Goal: Information Seeking & Learning: Learn about a topic

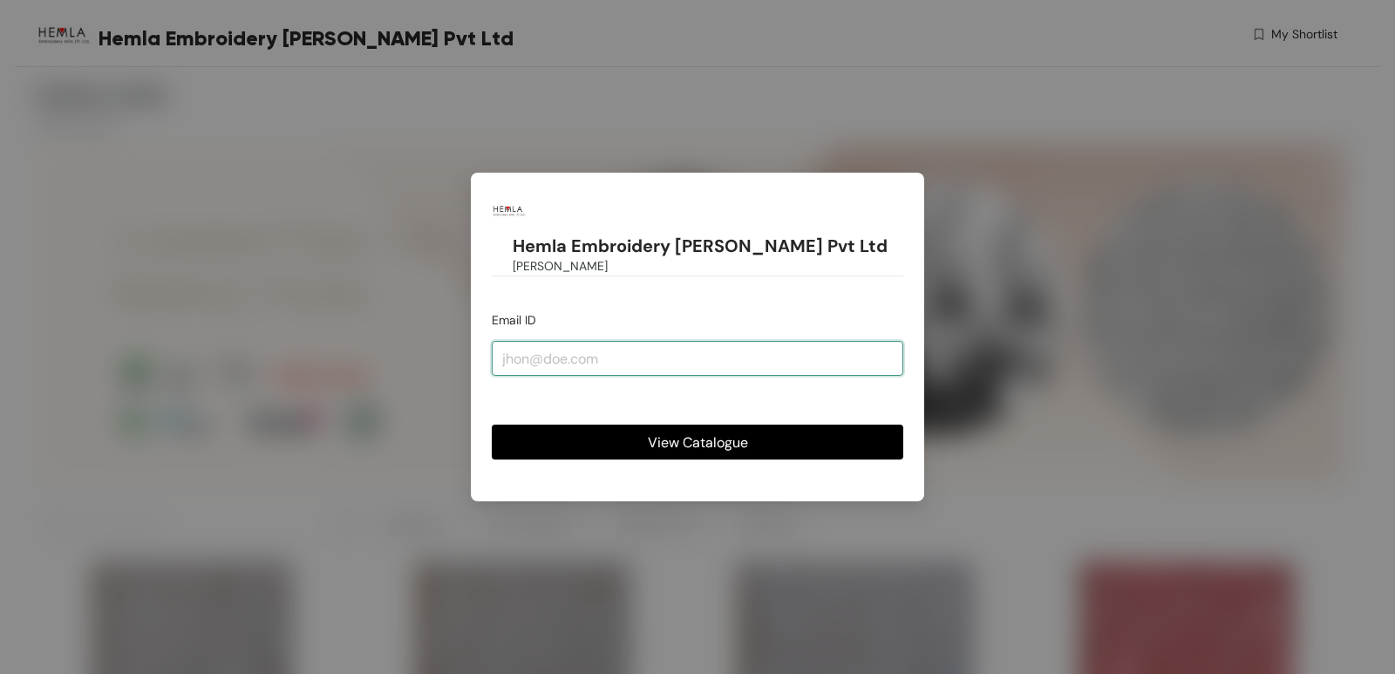
click at [587, 341] on input "email" at bounding box center [698, 358] width 412 height 35
type input "[EMAIL_ADDRESS][DOMAIN_NAME]"
click at [630, 425] on button "View Catalogue" at bounding box center [698, 442] width 412 height 35
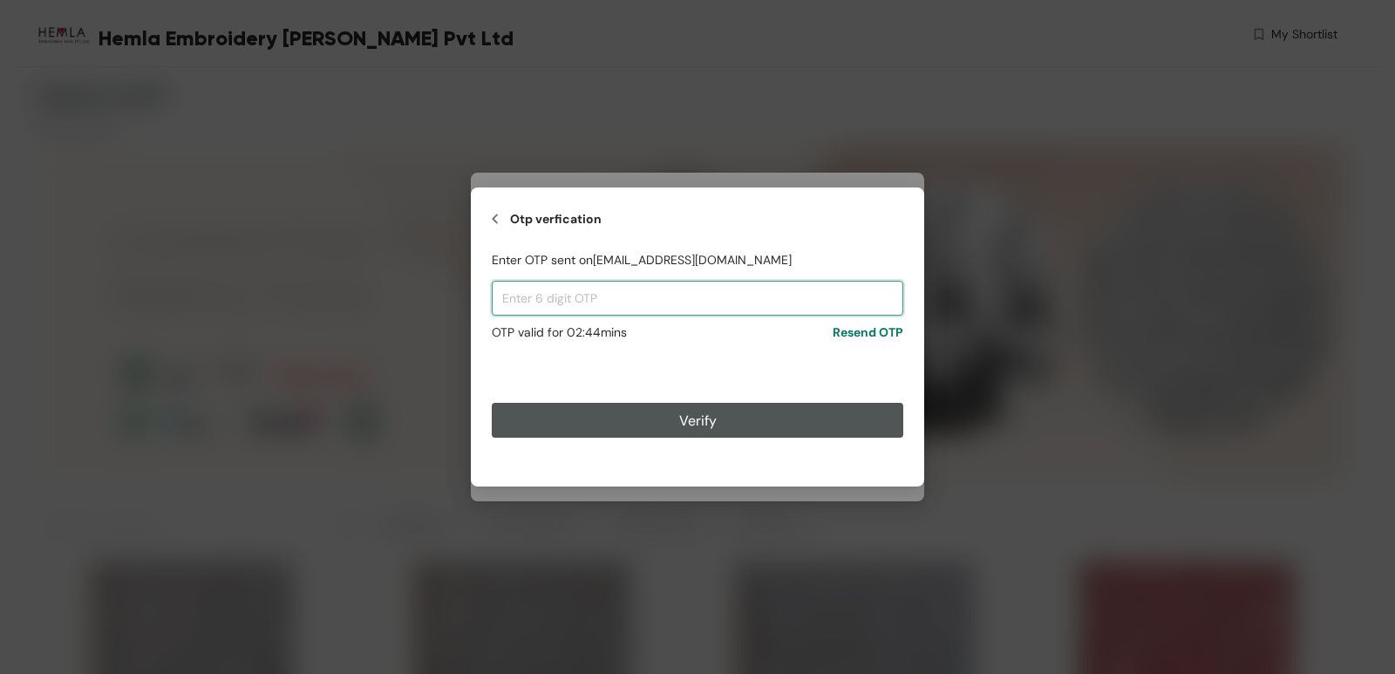
click at [667, 308] on input "text" at bounding box center [698, 298] width 412 height 35
paste input "119792"
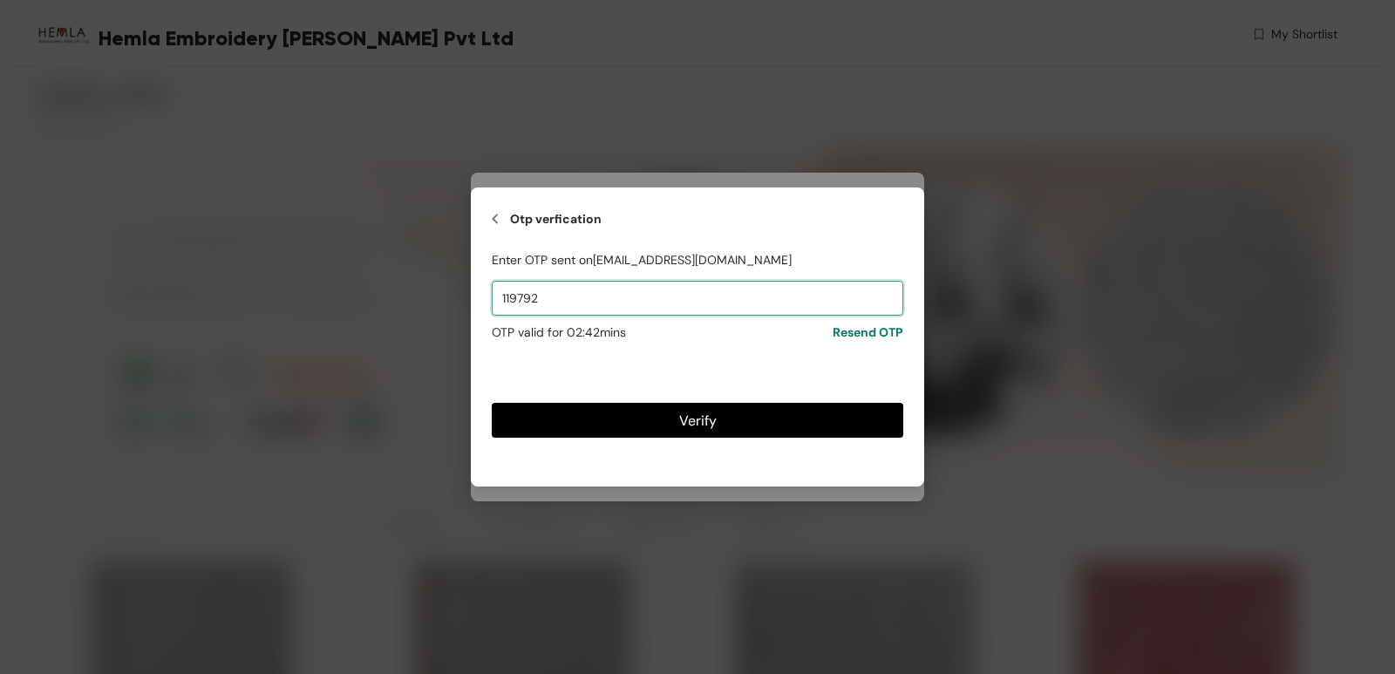
type input "119792"
click at [646, 439] on div "Otp verfication Enter OTP sent on [EMAIL_ADDRESS][DOMAIN_NAME] 119792 OTP valid…" at bounding box center [697, 337] width 453 height 299
click at [726, 427] on button "Verify" at bounding box center [698, 420] width 412 height 35
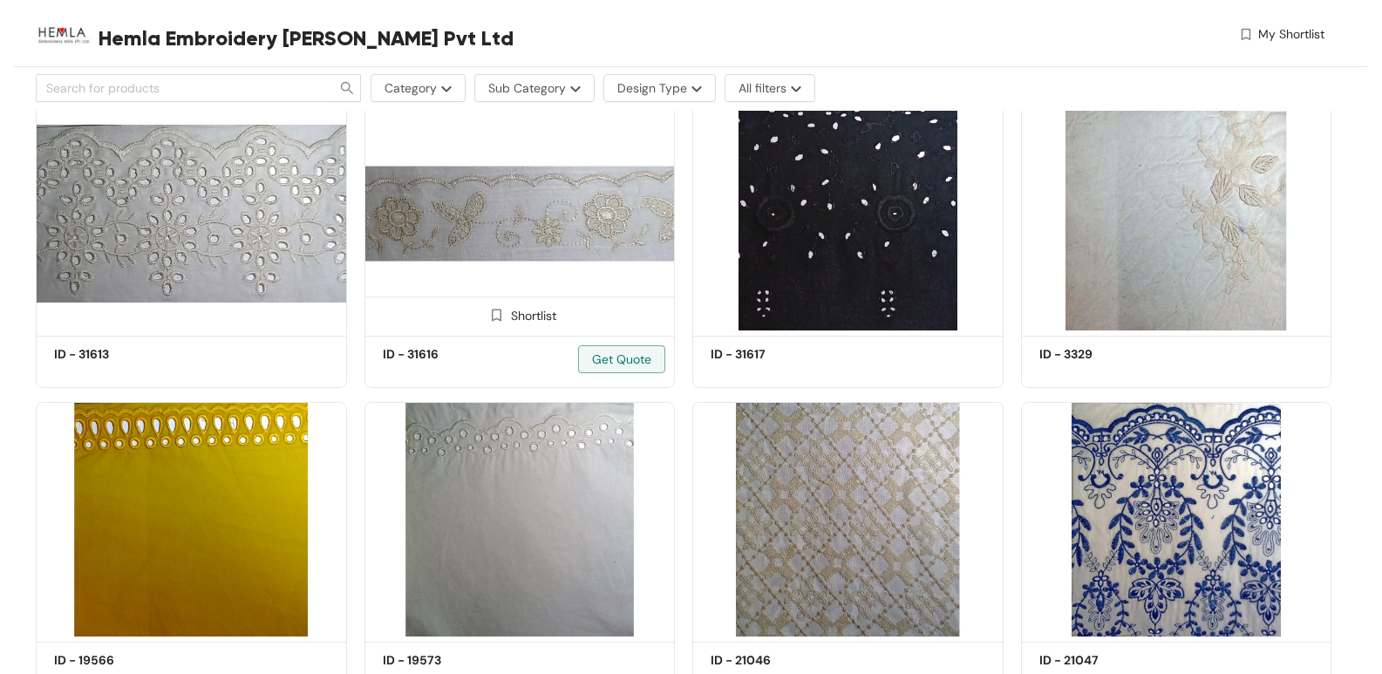
scroll to position [1047, 0]
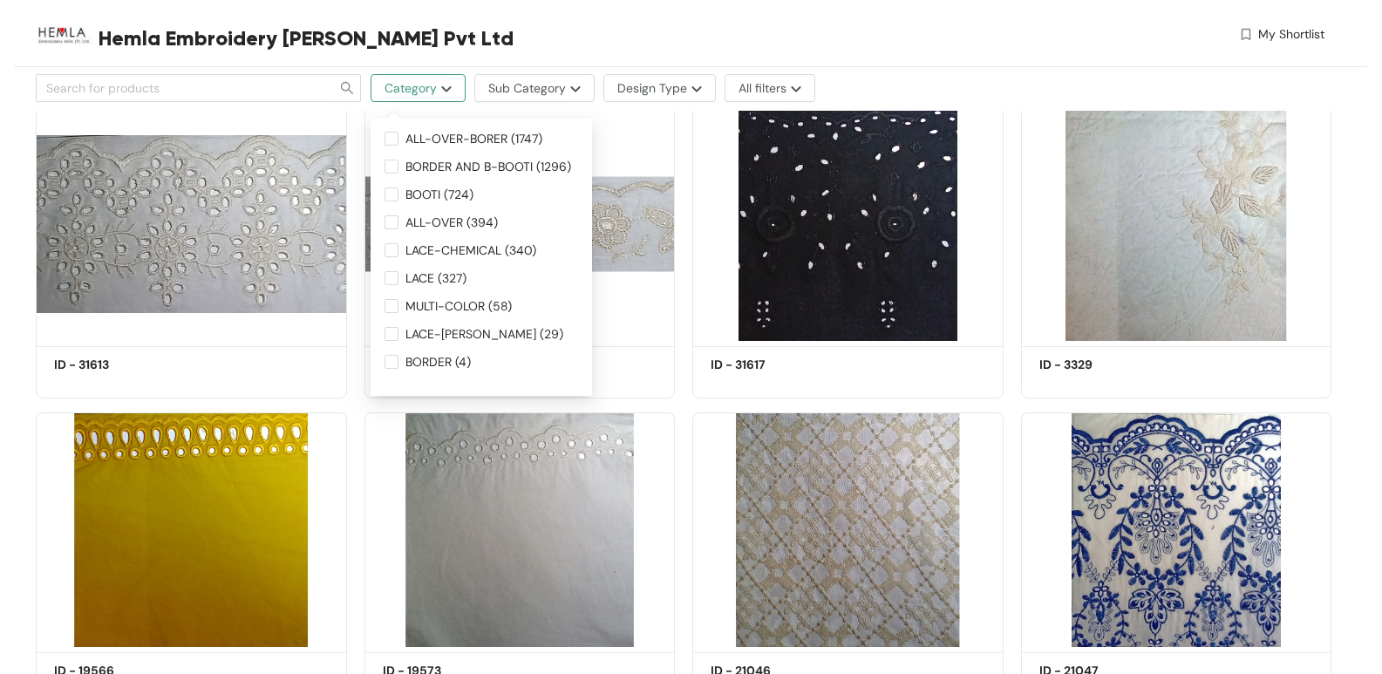
click at [437, 87] on img "button" at bounding box center [444, 88] width 15 height 7
click at [452, 92] on button "Category" at bounding box center [418, 88] width 95 height 28
click at [395, 137] on input "ALL-OVER-BORER (1747)" at bounding box center [392, 139] width 14 height 14
checkbox input "true"
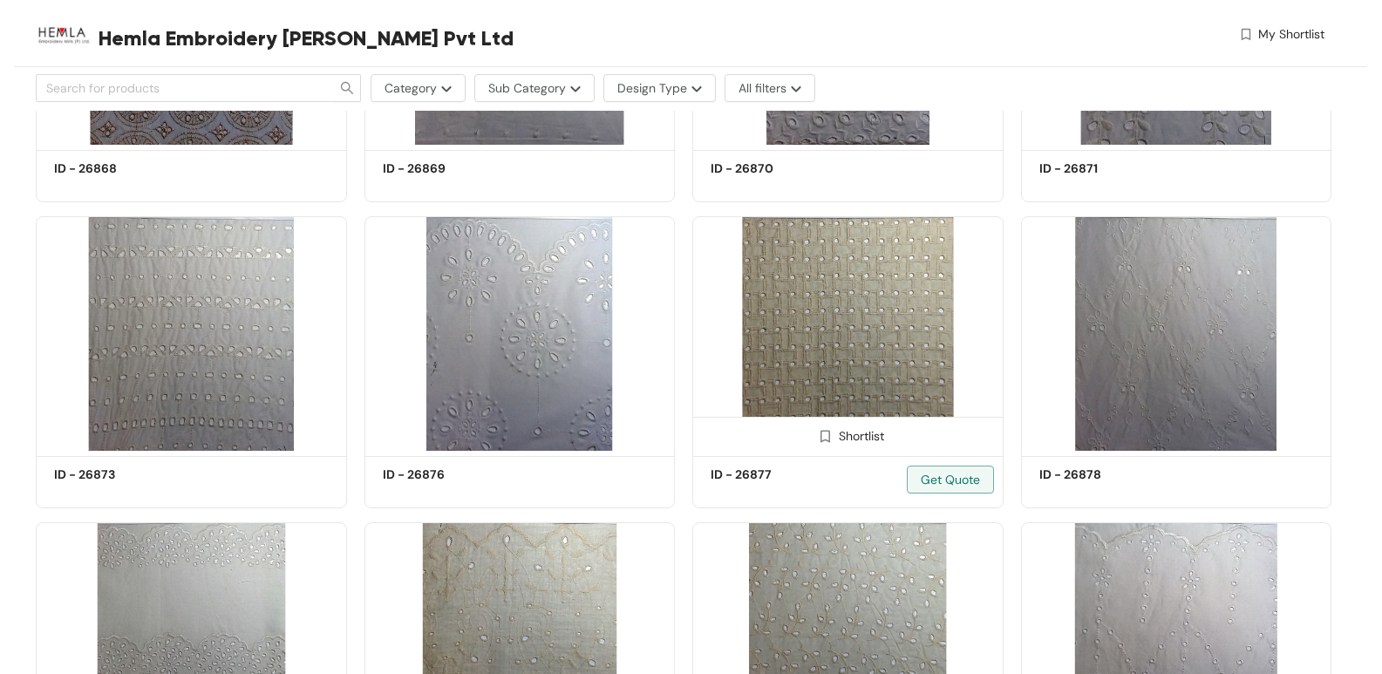
scroll to position [3750, 0]
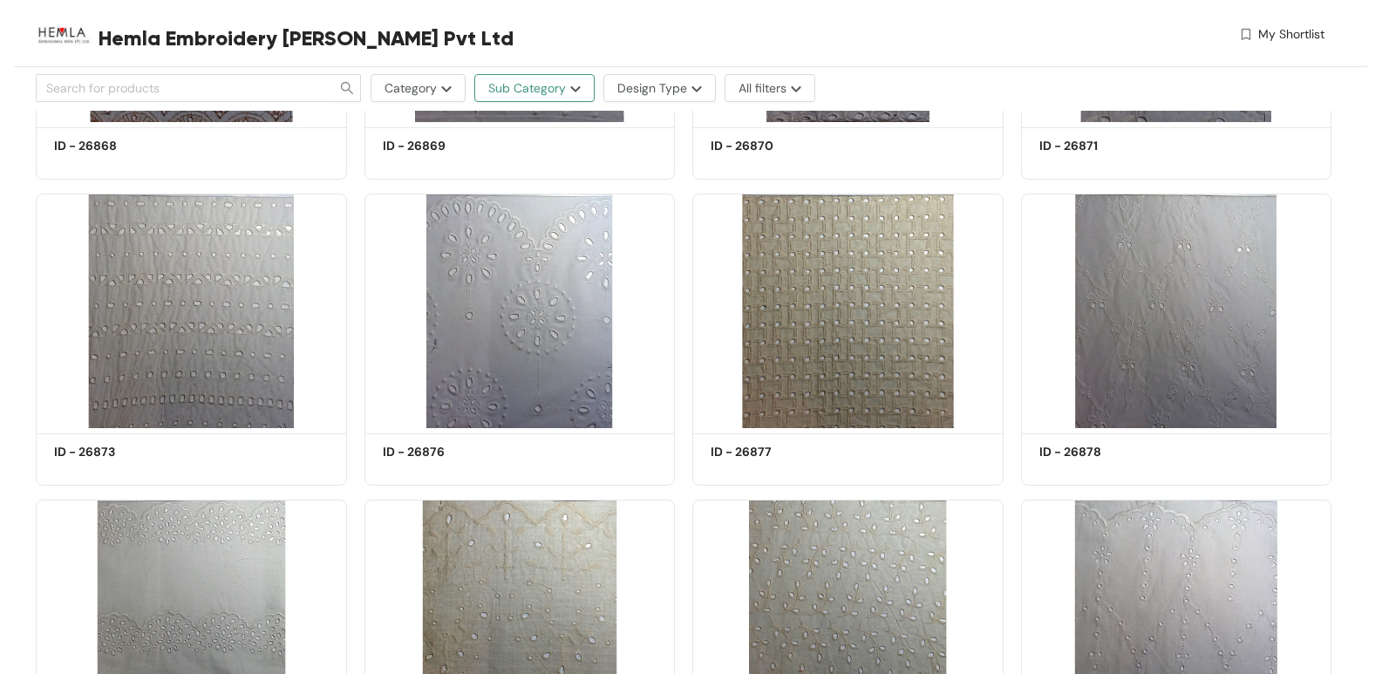
click at [572, 92] on button "Sub Category" at bounding box center [534, 88] width 120 height 28
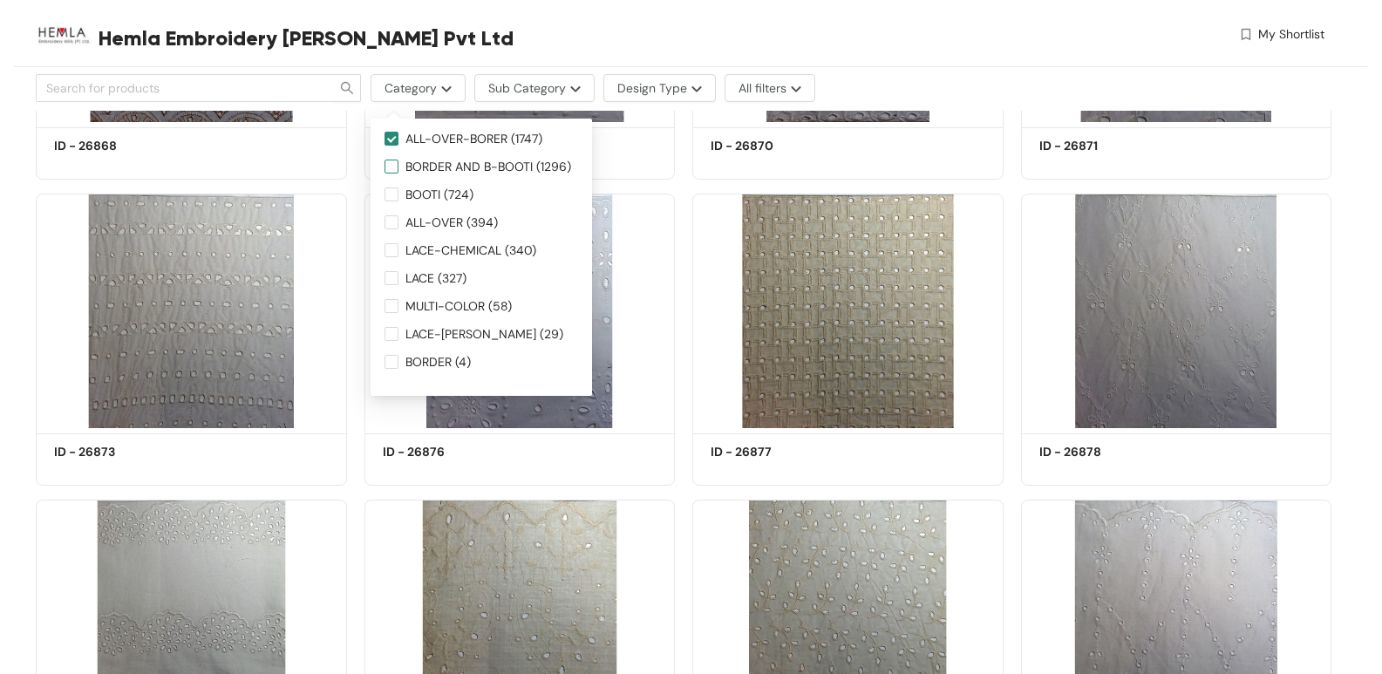
click at [391, 165] on input "BORDER AND B-BOOTI (1296)" at bounding box center [392, 167] width 14 height 14
checkbox input "true"
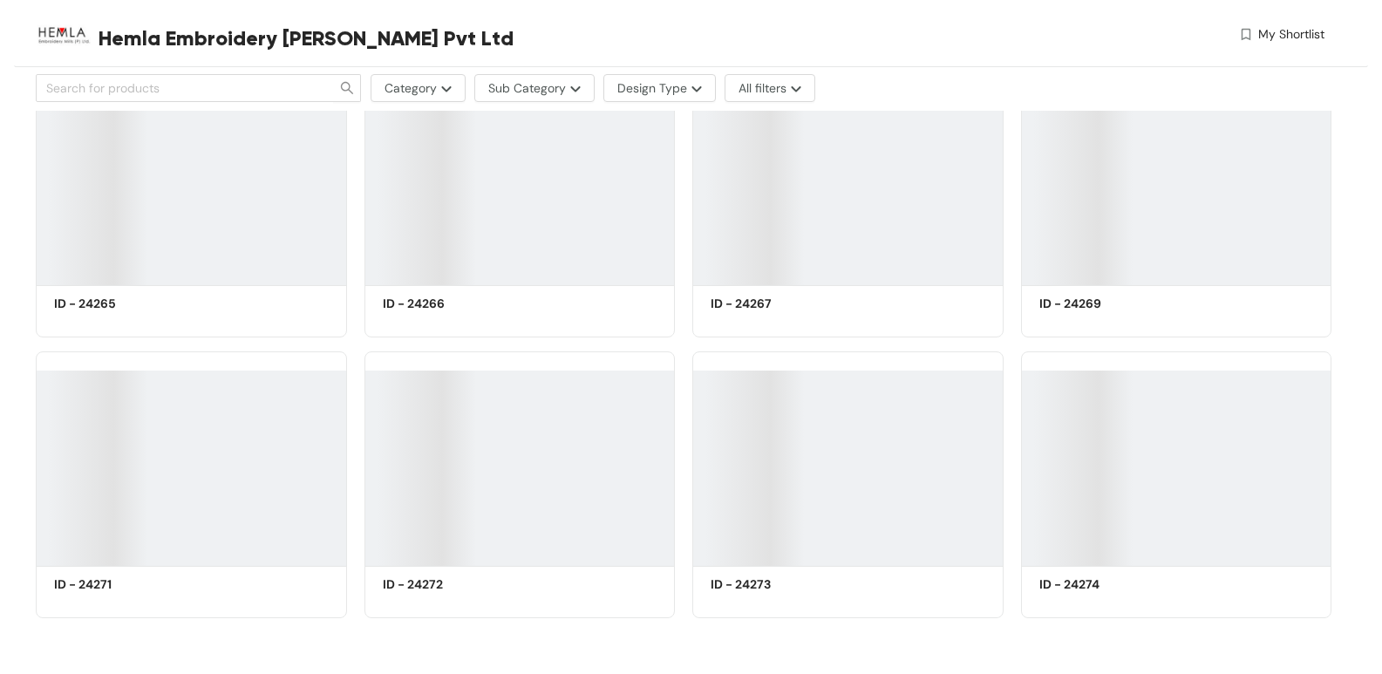
scroll to position [92007, 0]
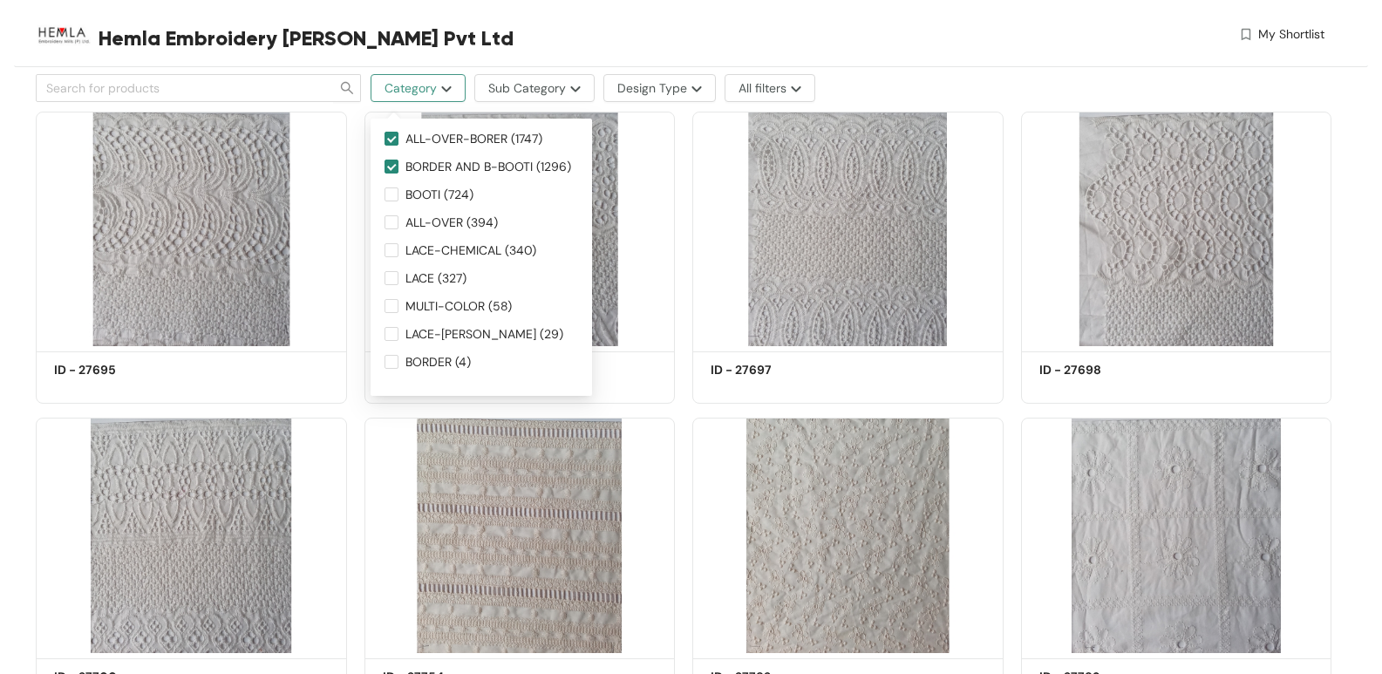
click at [445, 85] on button "Category" at bounding box center [418, 88] width 95 height 28
click at [403, 217] on span "ALL-OVER (394)" at bounding box center [452, 222] width 106 height 19
click at [399, 217] on input "ALL-OVER (394)" at bounding box center [392, 222] width 14 height 14
checkbox input "true"
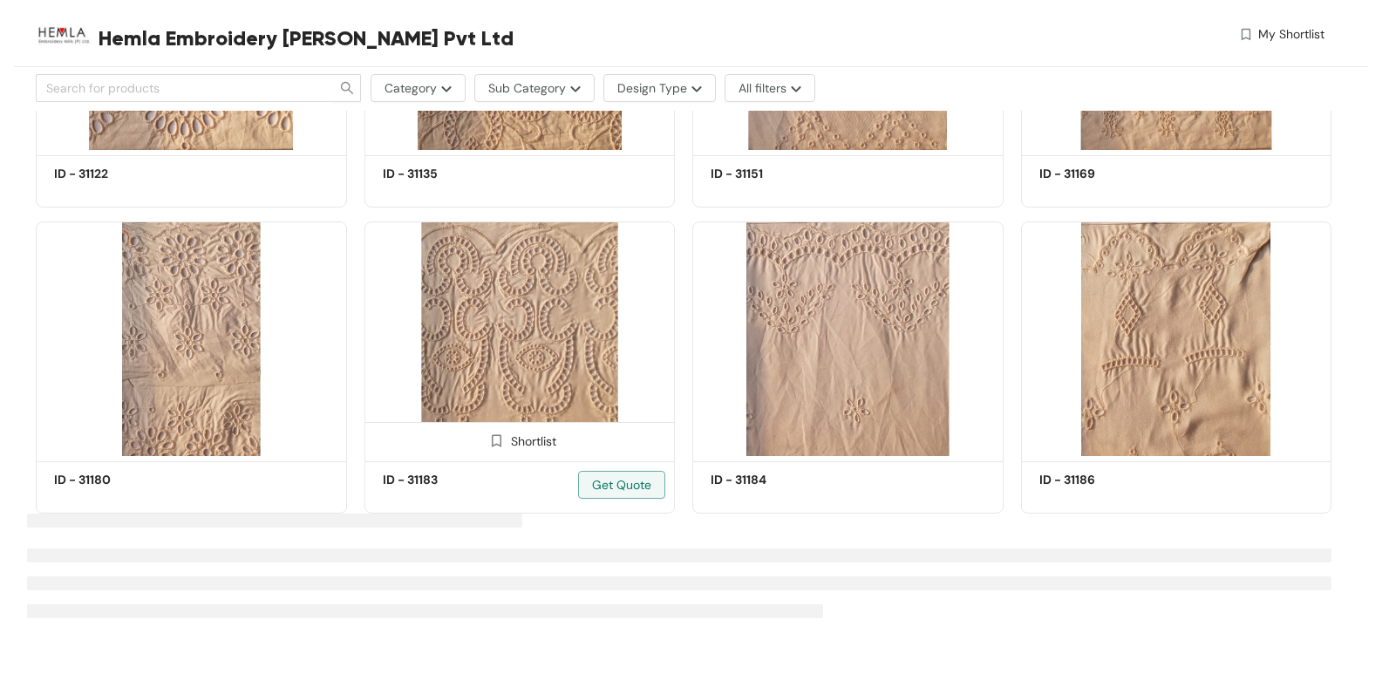
scroll to position [6147, 0]
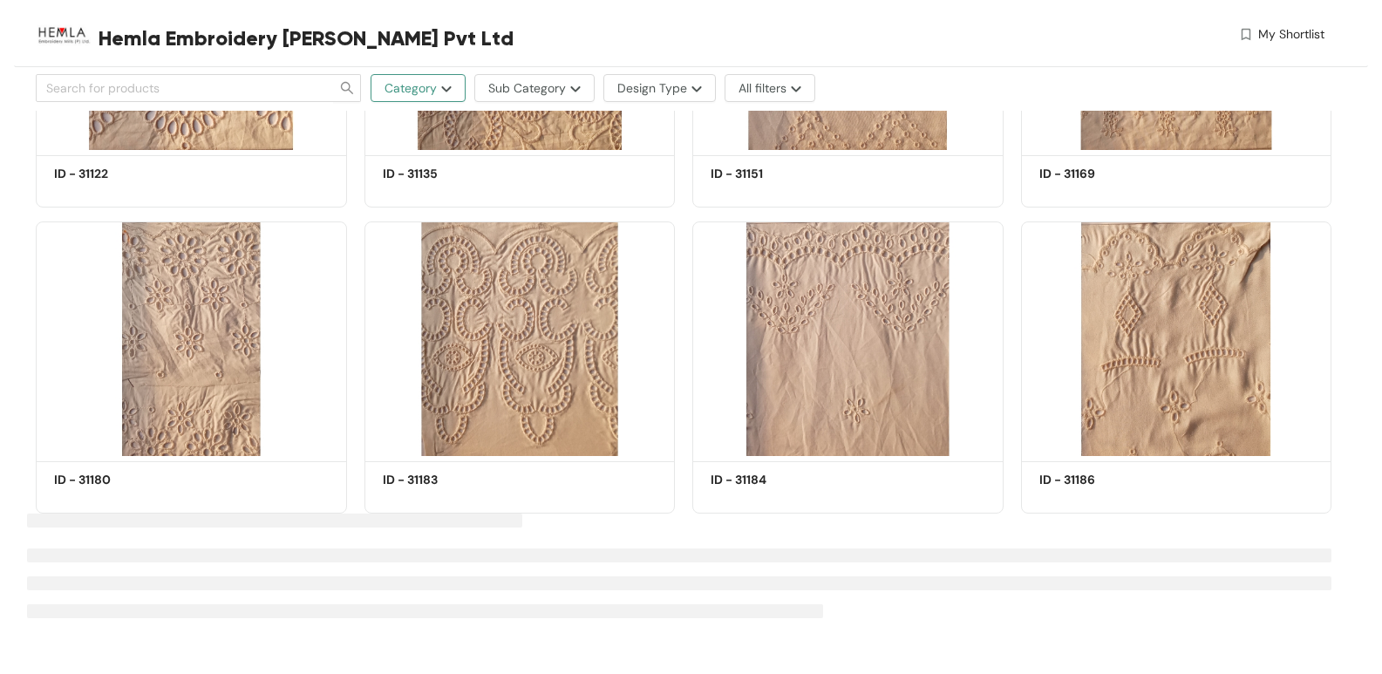
click at [436, 84] on span "Category" at bounding box center [411, 87] width 52 height 19
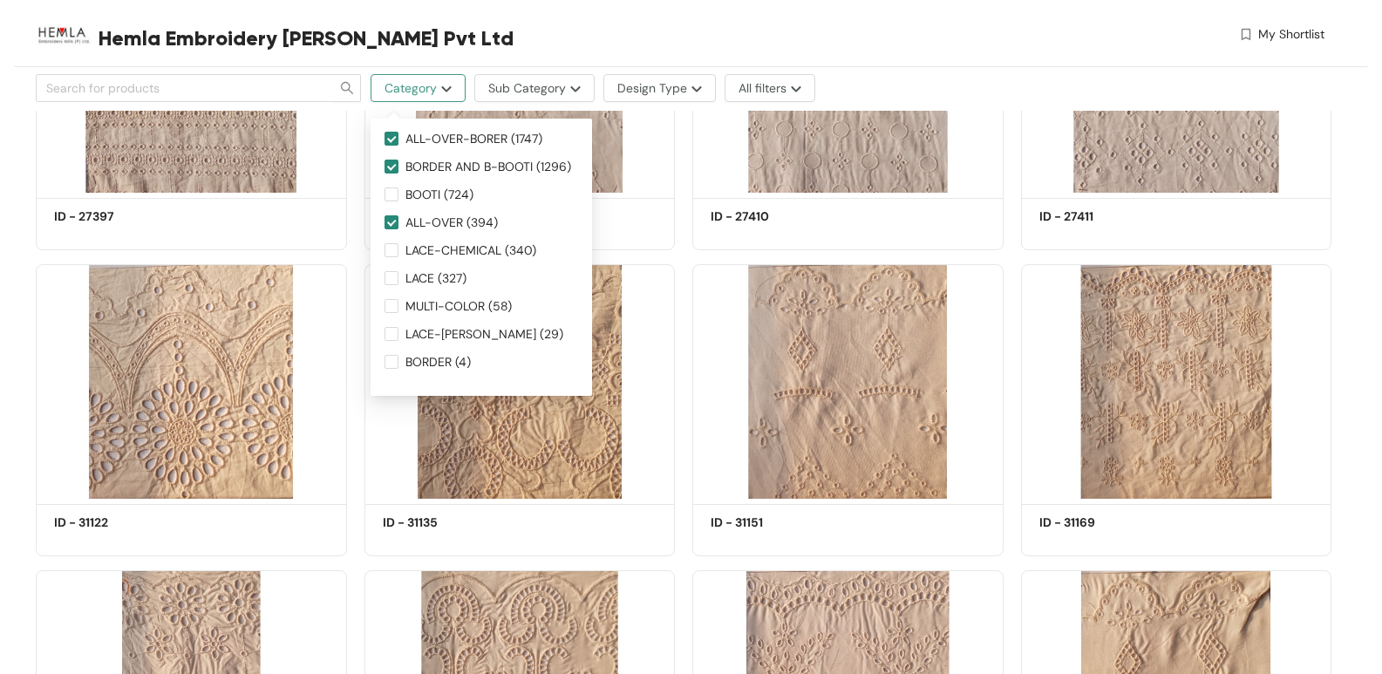
scroll to position [5823, 0]
